Goal: Information Seeking & Learning: Learn about a topic

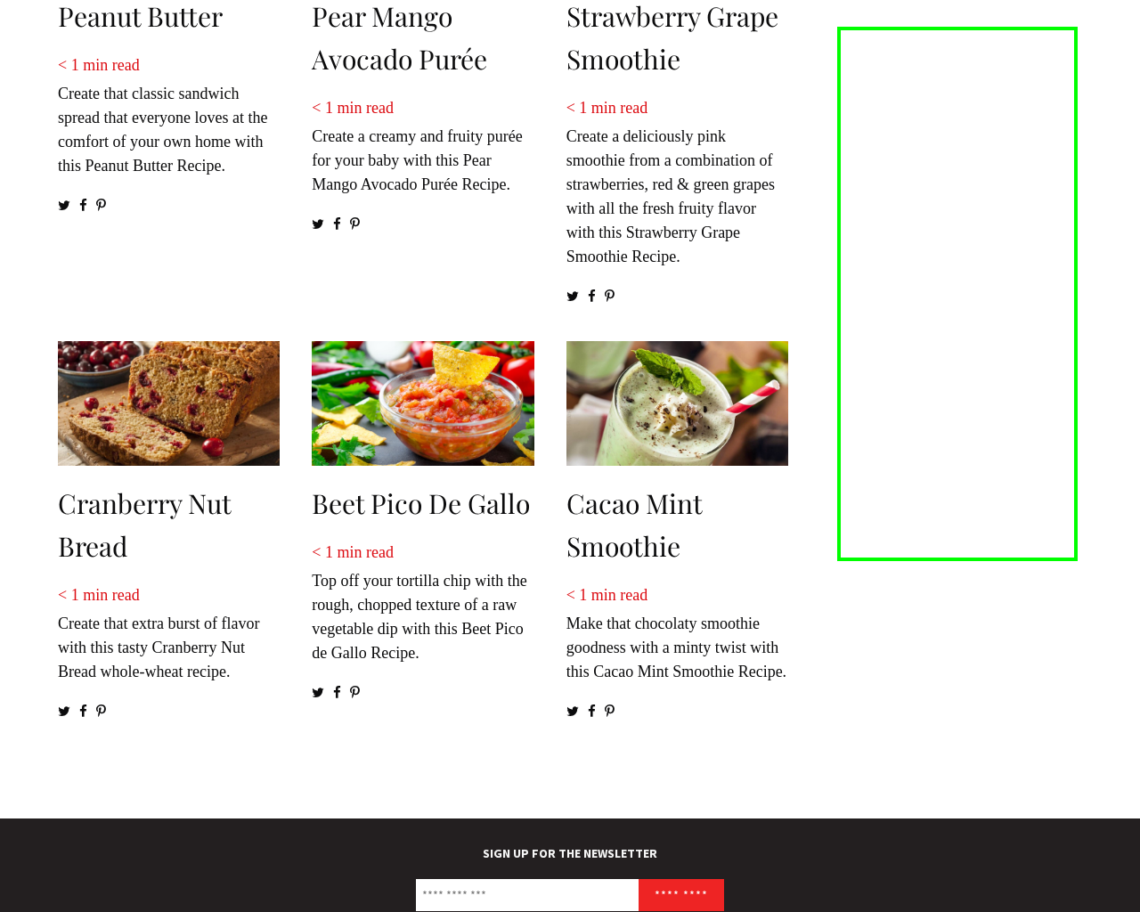
scroll to position [2314, 0]
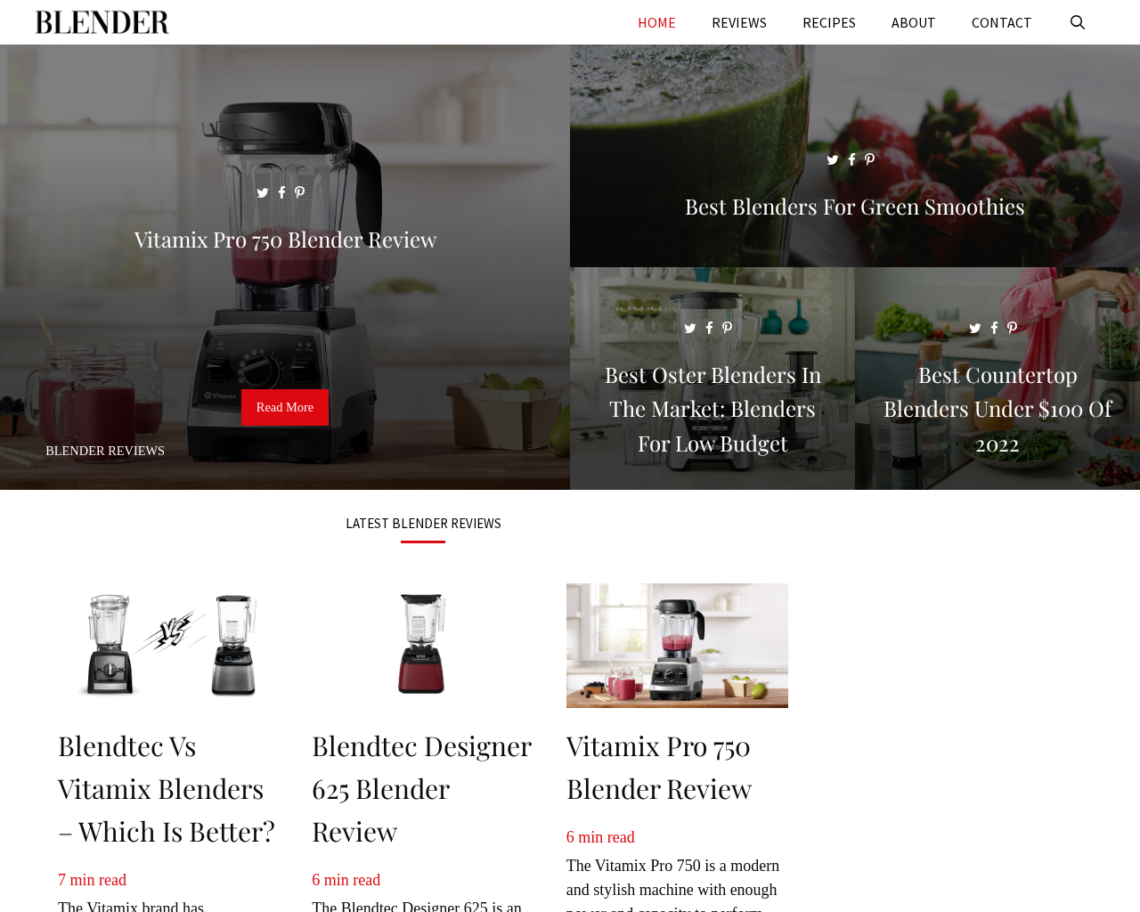
scroll to position [2330, 0]
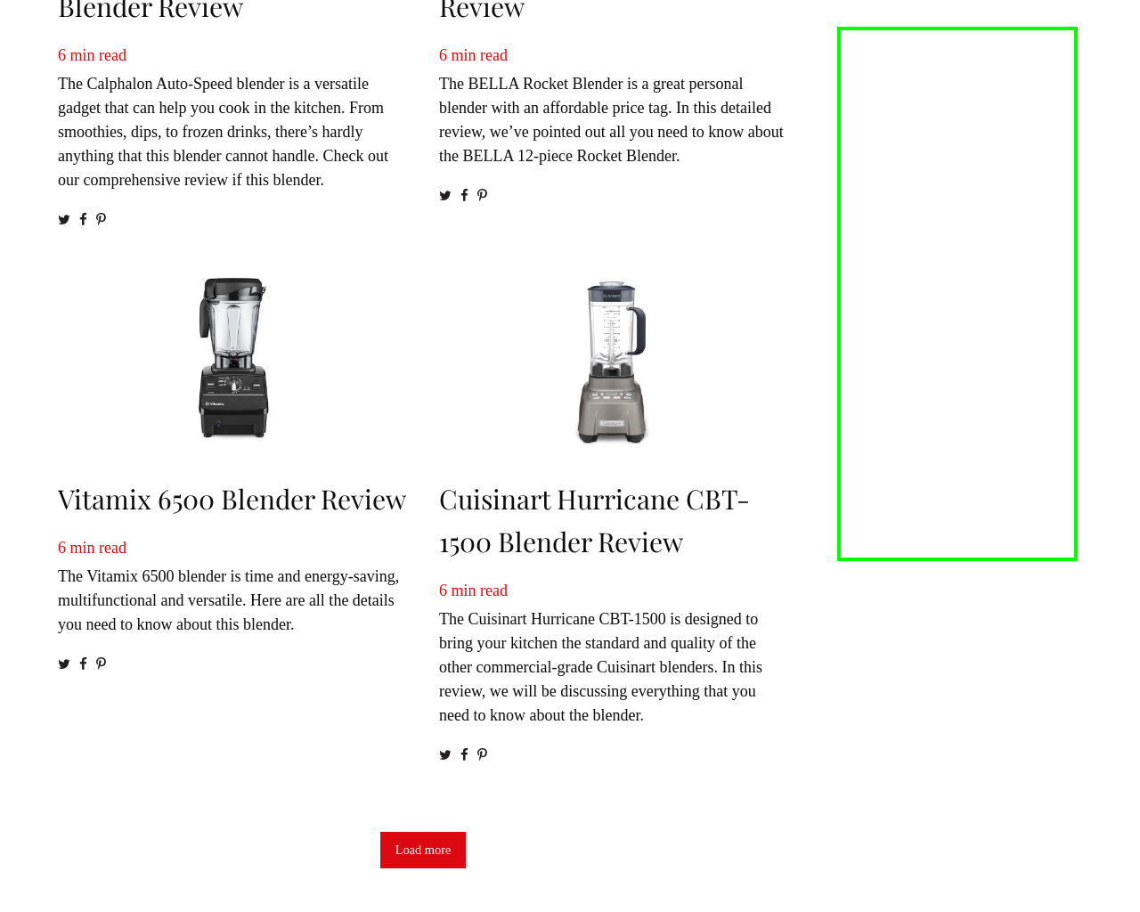
scroll to position [2409, 0]
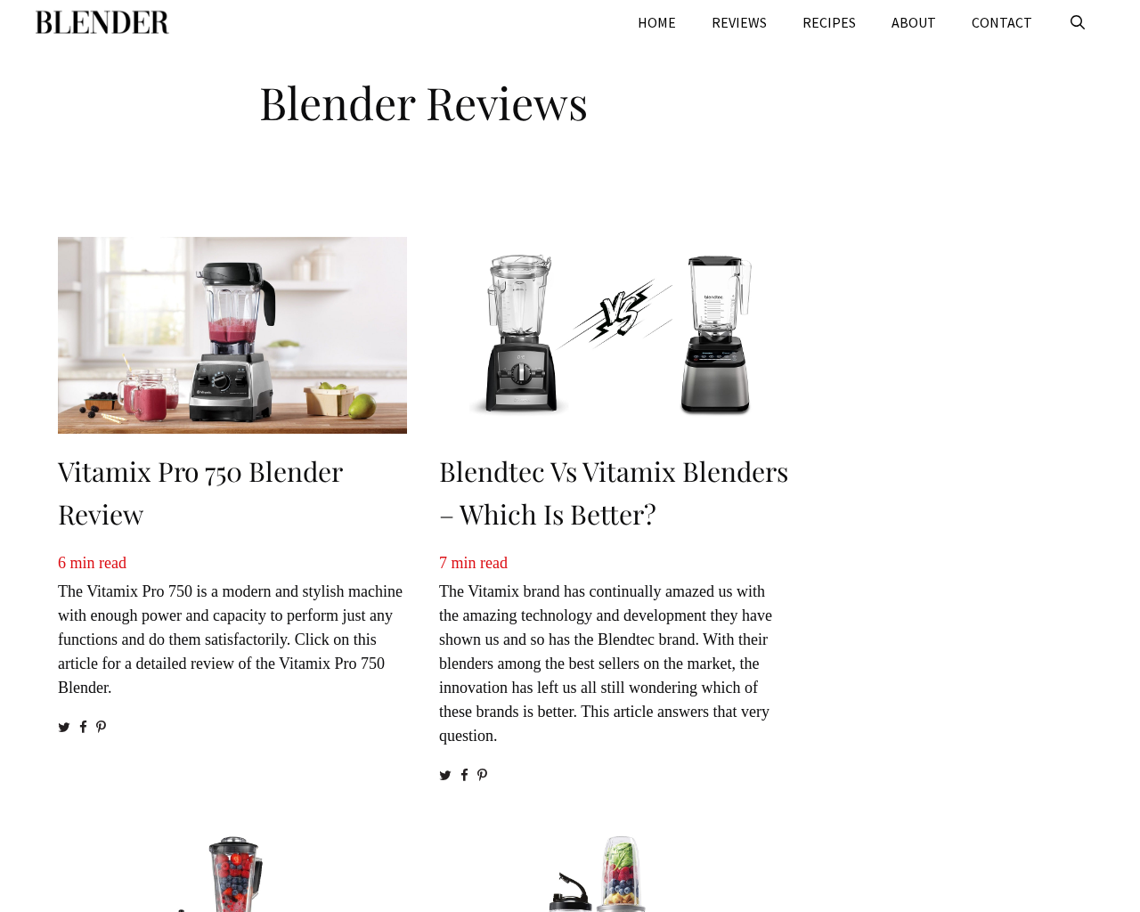
scroll to position [1892, 0]
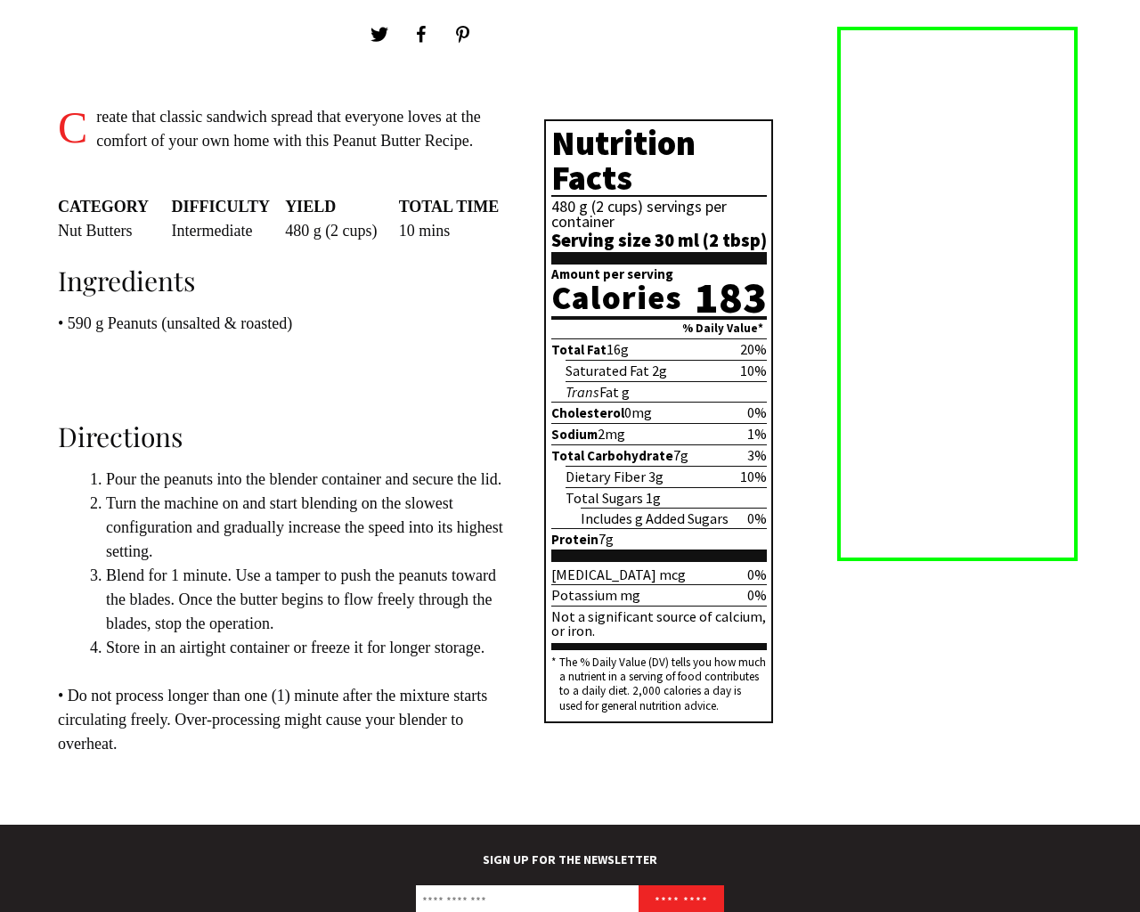
scroll to position [984, 0]
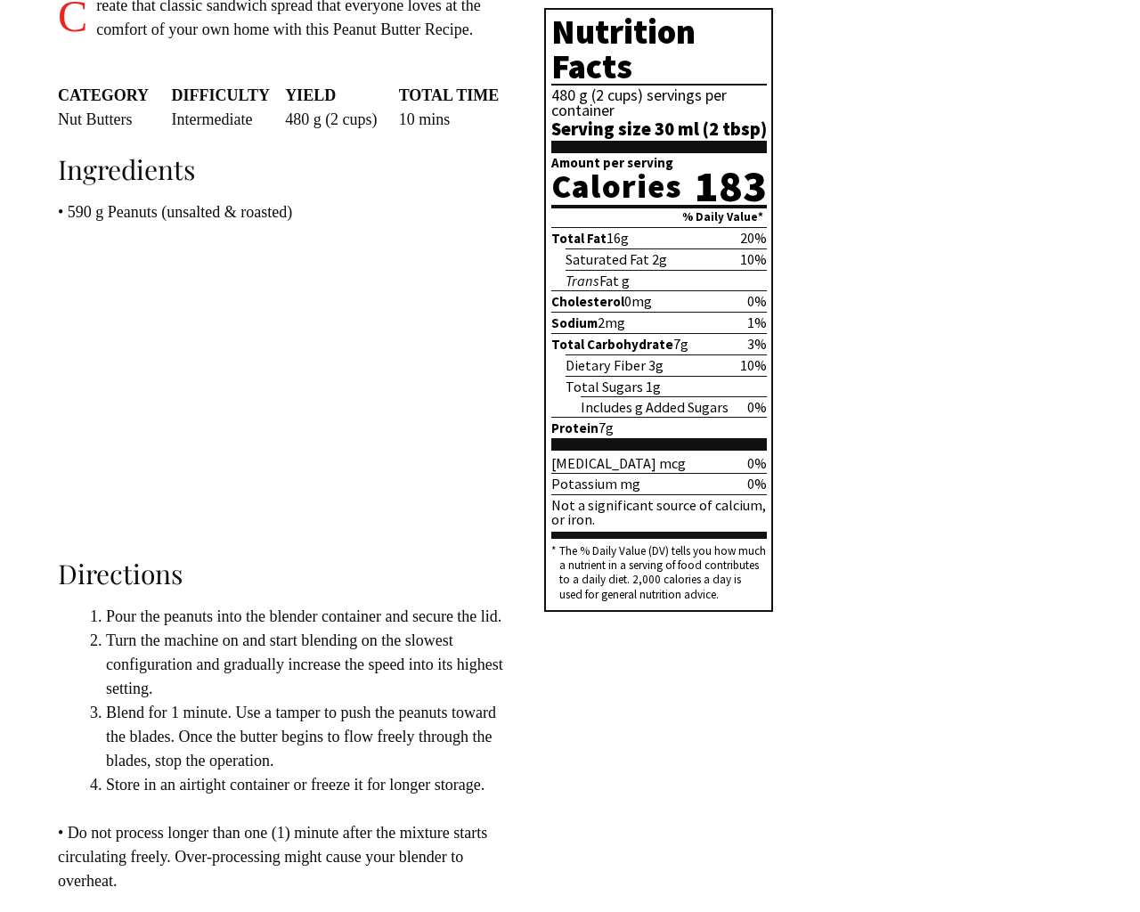
scroll to position [984, 0]
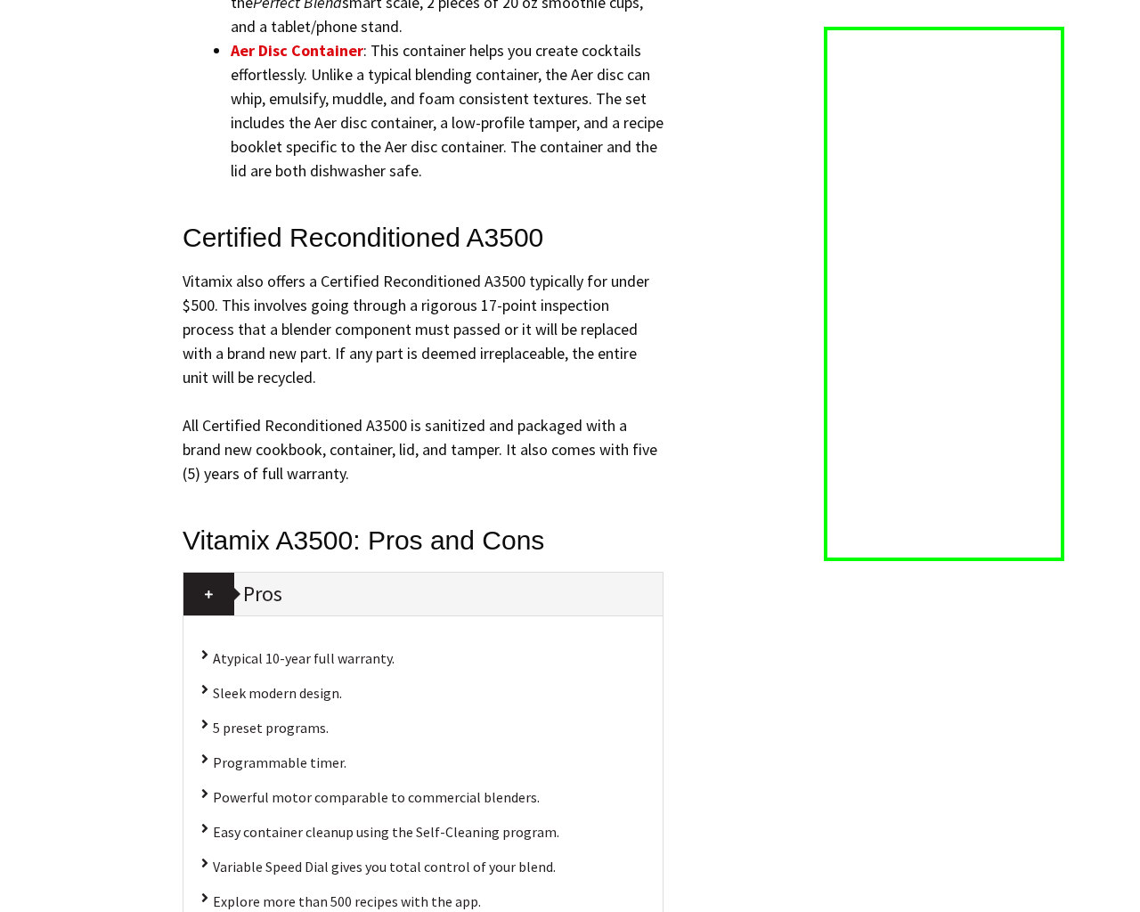
scroll to position [13362, 0]
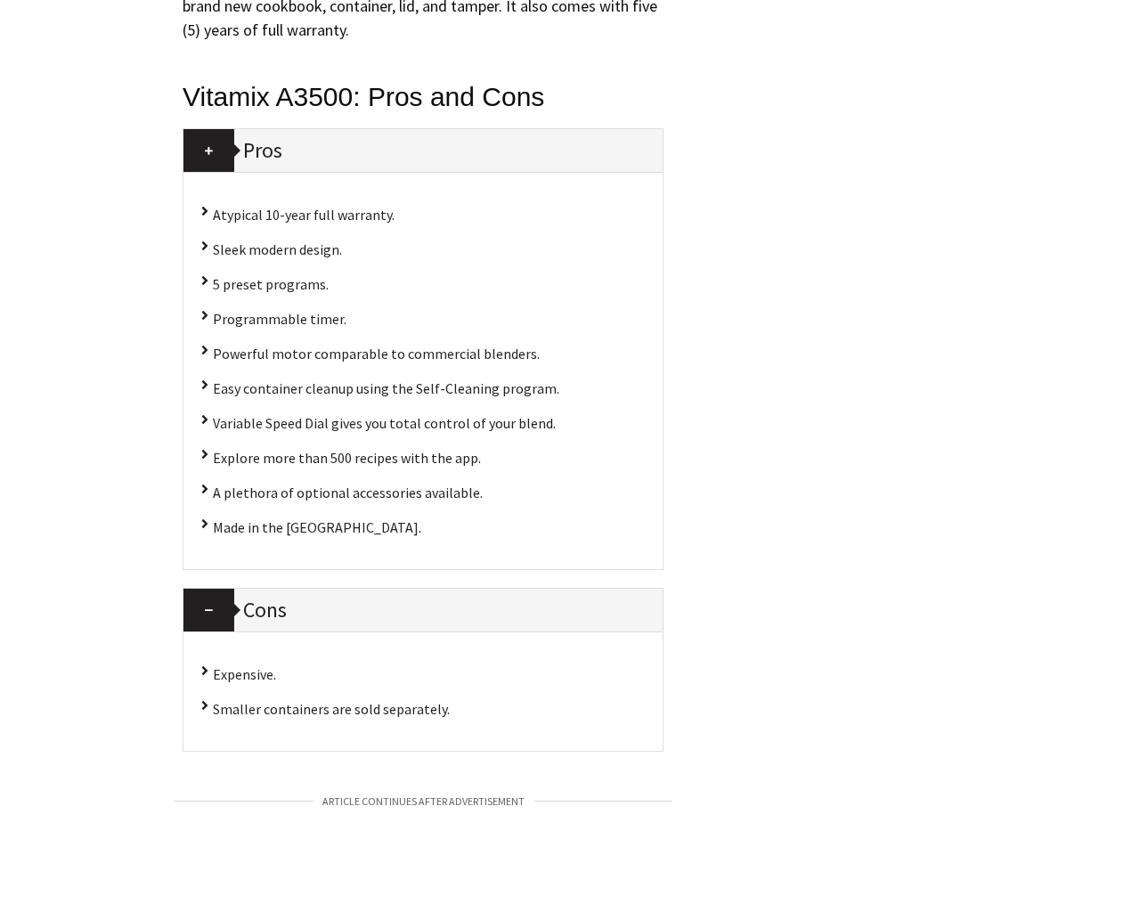
scroll to position [15107, 0]
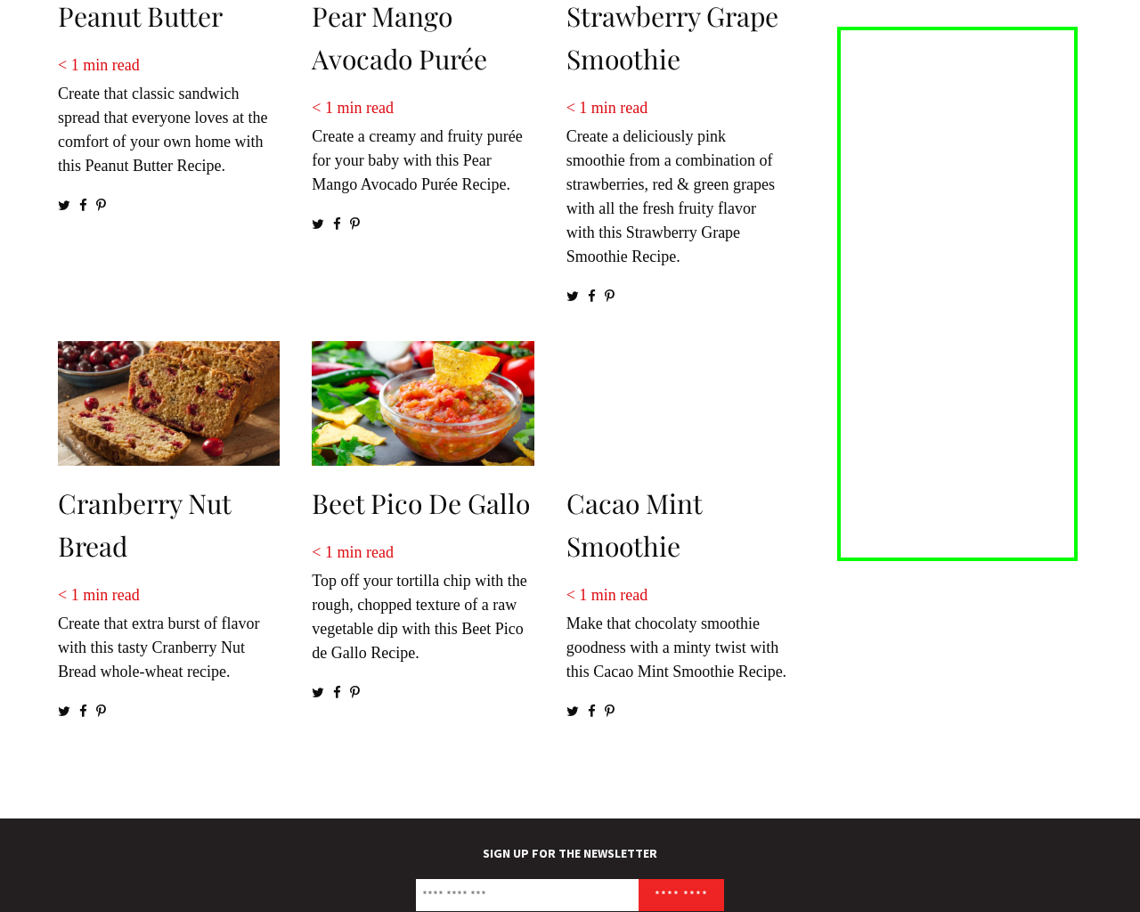
scroll to position [2314, 0]
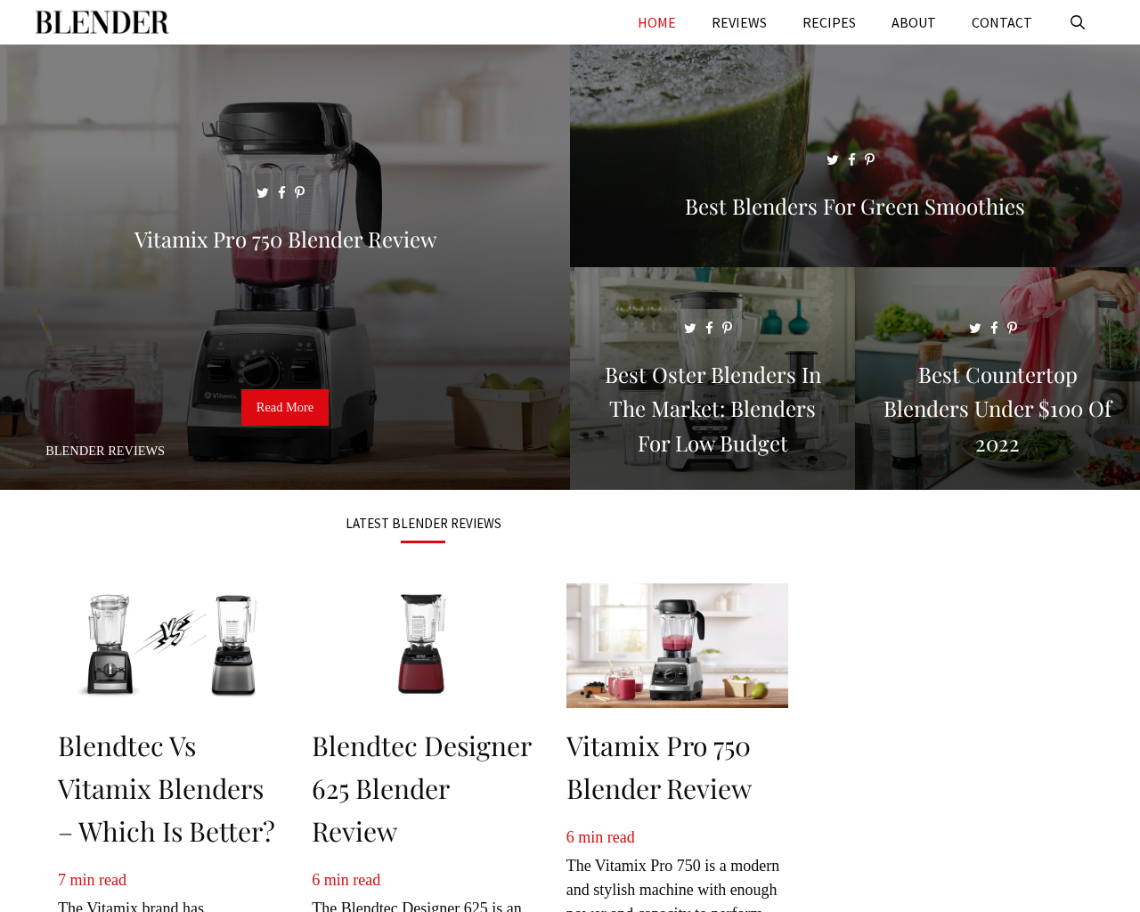
scroll to position [2330, 0]
